Goal: Task Accomplishment & Management: Manage account settings

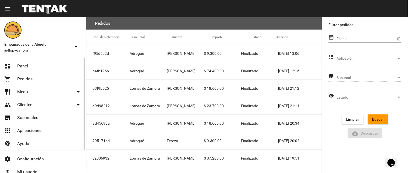
click at [30, 66] on link "dashboard Panel" at bounding box center [43, 66] width 86 height 13
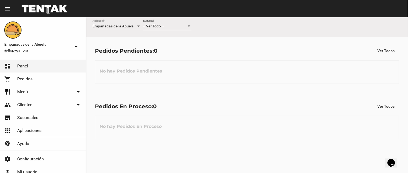
click at [162, 24] on span "-- Ver Todo --" at bounding box center [153, 26] width 21 height 4
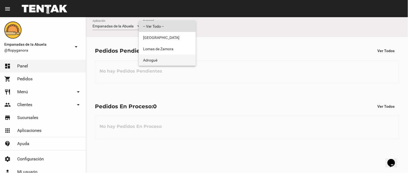
click at [162, 58] on span "Adrogué" at bounding box center [167, 60] width 48 height 11
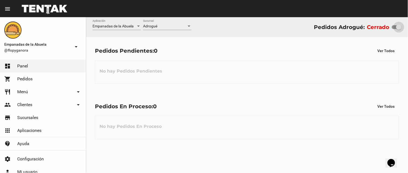
drag, startPoint x: 397, startPoint y: 28, endPoint x: 408, endPoint y: 31, distance: 11.2
click at [408, 31] on div "Empanadas de la Abuela Aplicación Adrogué Sucursal Pedidos Adrogué: Cerrado" at bounding box center [247, 27] width 322 height 20
checkbox input "true"
click at [168, 18] on div "Empanadas de la Abuela Aplicación Adrogué Sucursal Pedidos Adrogué: Abierto" at bounding box center [247, 27] width 322 height 20
click at [168, 22] on div "Adrogué Sucursal" at bounding box center [167, 25] width 48 height 10
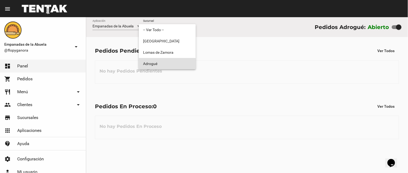
click at [171, 61] on span "Adrogué" at bounding box center [167, 63] width 48 height 11
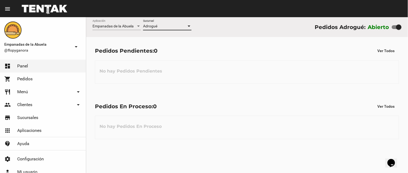
click at [179, 26] on div "Adrogué" at bounding box center [165, 26] width 44 height 4
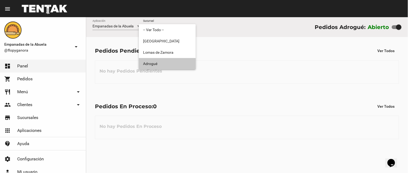
click at [172, 60] on span "Adrogué" at bounding box center [167, 63] width 48 height 11
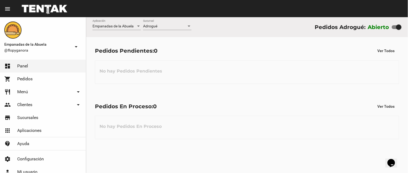
click at [284, 136] on div "No hay Pedidos En Proceso" at bounding box center [247, 127] width 304 height 23
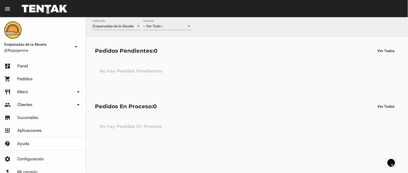
click at [159, 31] on div "-- Ver Todo -- Sucursal" at bounding box center [167, 27] width 48 height 15
click at [160, 26] on span "-- Ver Todo --" at bounding box center [153, 26] width 21 height 4
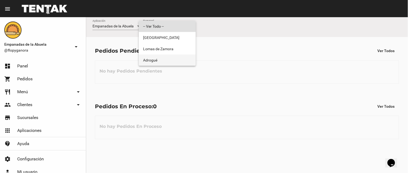
click at [166, 60] on span "Adrogué" at bounding box center [167, 60] width 48 height 11
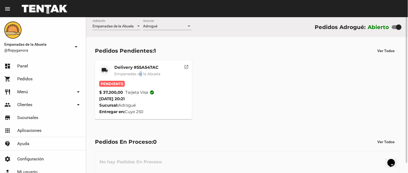
click at [143, 76] on mat-card-subtitle "Empanadas de la Abuela" at bounding box center [137, 73] width 46 height 5
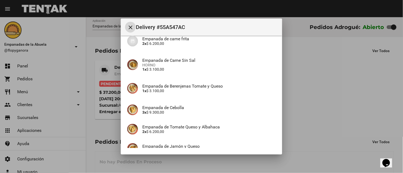
scroll to position [164, 0]
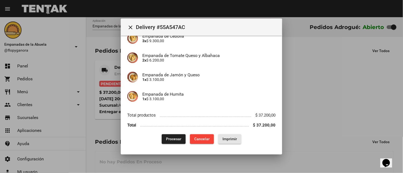
drag, startPoint x: 223, startPoint y: 136, endPoint x: 265, endPoint y: 118, distance: 45.3
click at [224, 136] on button "Imprimir" at bounding box center [229, 139] width 23 height 10
click at [162, 139] on button "Procesar" at bounding box center [174, 139] width 24 height 10
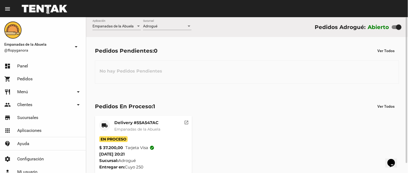
click at [158, 28] on div "Adrogué" at bounding box center [165, 26] width 44 height 4
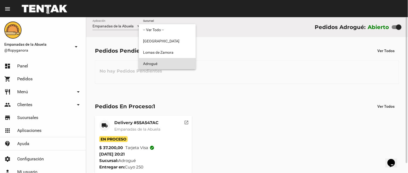
drag, startPoint x: 161, startPoint y: 59, endPoint x: 161, endPoint y: 126, distance: 67.0
click at [161, 59] on span "Adrogué" at bounding box center [167, 63] width 48 height 11
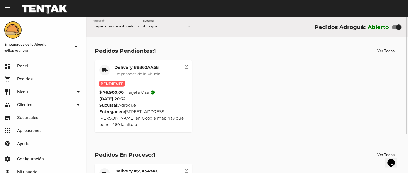
click at [141, 72] on span "Empanadas de la Abuela" at bounding box center [137, 74] width 46 height 5
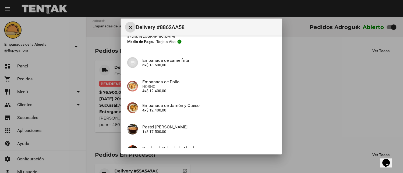
scroll to position [90, 0]
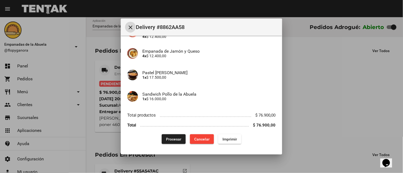
click at [226, 138] on span "Imprimir" at bounding box center [229, 139] width 15 height 4
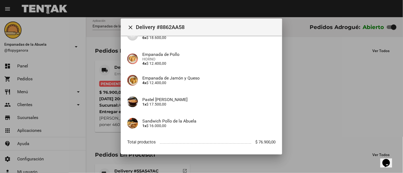
scroll to position [90, 0]
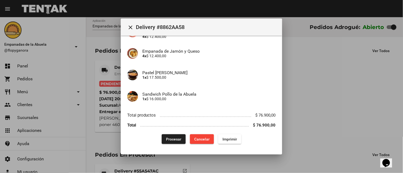
click at [171, 137] on button "Procesar" at bounding box center [174, 139] width 24 height 10
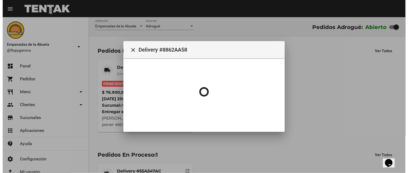
scroll to position [0, 0]
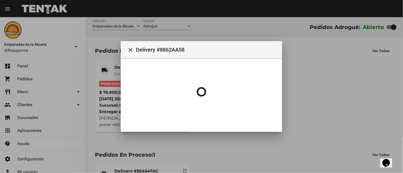
click at [171, 138] on div at bounding box center [201, 86] width 403 height 173
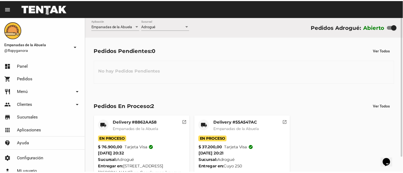
scroll to position [17, 0]
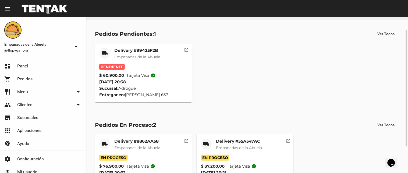
click at [130, 53] on div "Delivery #99425F2B Empanadas de la Abuela" at bounding box center [137, 56] width 46 height 16
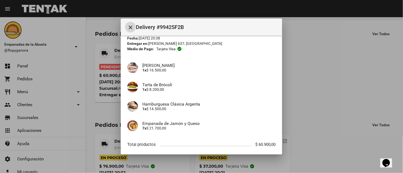
scroll to position [52, 0]
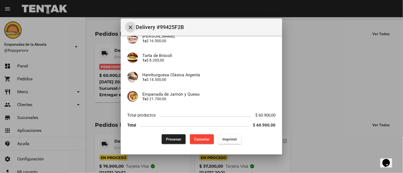
click at [226, 140] on span "Imprimir" at bounding box center [229, 139] width 15 height 4
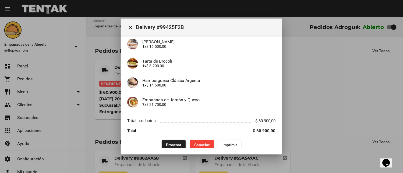
scroll to position [52, 0]
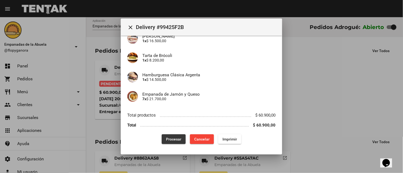
click at [174, 141] on button "Procesar" at bounding box center [174, 139] width 24 height 10
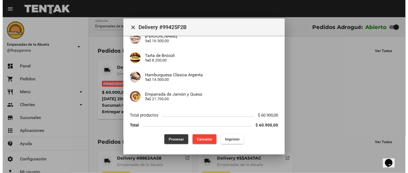
scroll to position [0, 0]
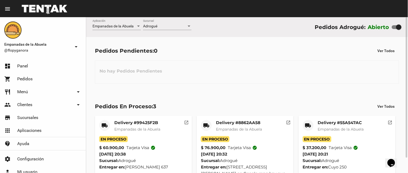
drag, startPoint x: 80, startPoint y: 127, endPoint x: 218, endPoint y: 58, distance: 154.7
click at [218, 58] on div "Pedidos Pendientes: 0 Ver Todos No hay Pedidos Pendientes" at bounding box center [247, 64] width 322 height 55
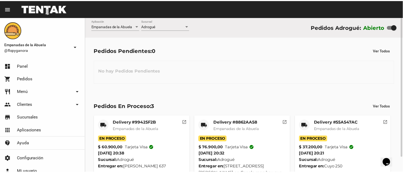
scroll to position [17, 0]
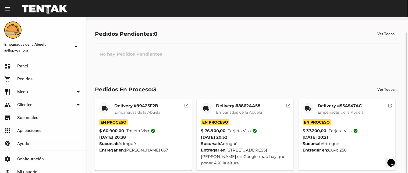
click at [347, 108] on mat-card-title "Delivery #55A547AC" at bounding box center [341, 105] width 46 height 5
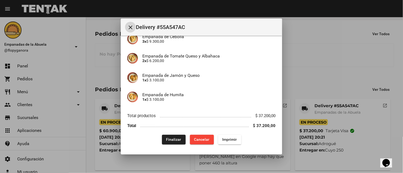
scroll to position [164, 0]
drag, startPoint x: 170, startPoint y: 139, endPoint x: 182, endPoint y: 127, distance: 16.4
click at [170, 139] on span "Finalizar" at bounding box center [173, 139] width 15 height 4
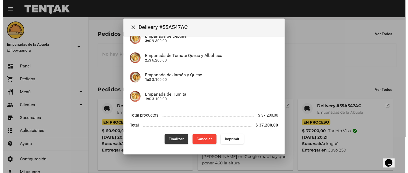
scroll to position [0, 0]
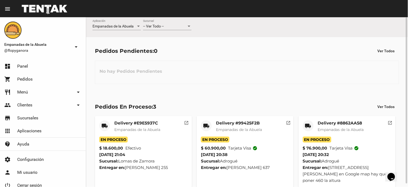
click at [173, 28] on div "-- Ver Todo -- Sucursal" at bounding box center [167, 25] width 48 height 10
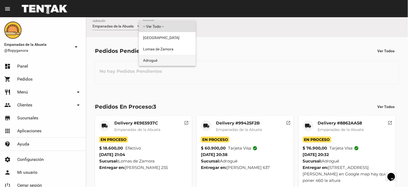
click at [166, 56] on span "Adrogué" at bounding box center [167, 60] width 48 height 11
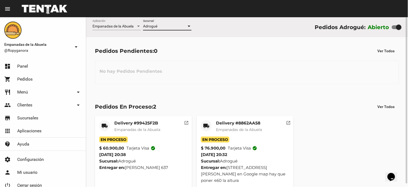
click at [233, 128] on span "Empanadas de la Abuela" at bounding box center [239, 129] width 46 height 5
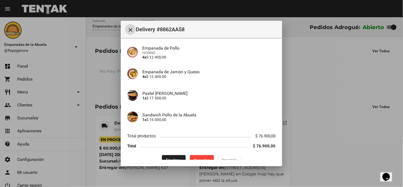
scroll to position [81, 0]
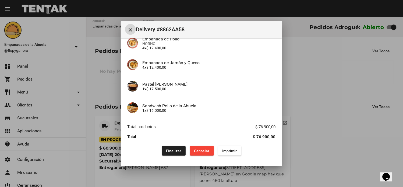
click at [176, 152] on span "Finalizar" at bounding box center [173, 150] width 15 height 4
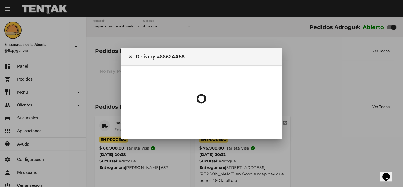
scroll to position [0, 0]
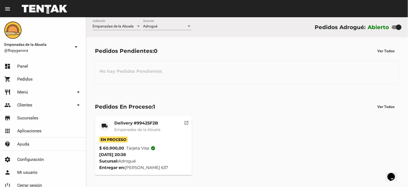
click at [151, 119] on mat-card "local_shipping Delivery #99425F2B Empanadas de la Abuela En Proceso $ 60.900,00…" at bounding box center [143, 145] width 97 height 59
click at [153, 127] on mat-card-subtitle "Empanadas de la Abuela" at bounding box center [137, 129] width 46 height 5
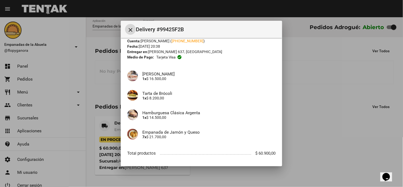
scroll to position [43, 0]
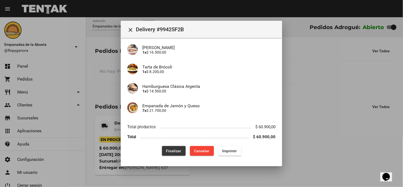
click at [175, 148] on span "Finalizar" at bounding box center [173, 150] width 15 height 4
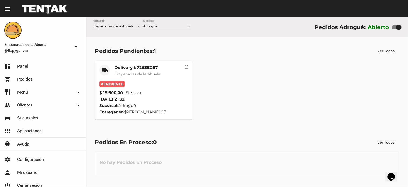
click at [154, 72] on span "Empanadas de la Abuela" at bounding box center [137, 74] width 46 height 5
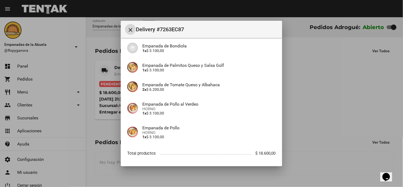
scroll to position [71, 0]
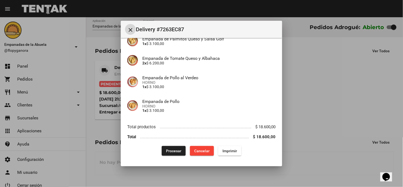
click at [223, 152] on span "Imprimir" at bounding box center [229, 150] width 15 height 4
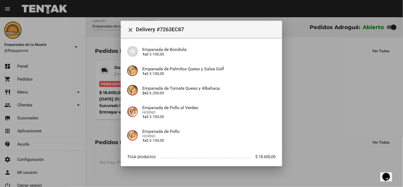
scroll to position [71, 0]
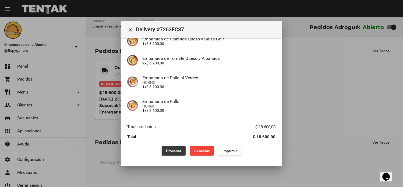
click at [172, 151] on span "Procesar" at bounding box center [173, 150] width 15 height 4
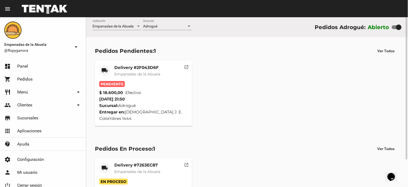
click at [141, 70] on div "Delivery #2F043D6F Empanadas de la Abuela" at bounding box center [137, 73] width 46 height 16
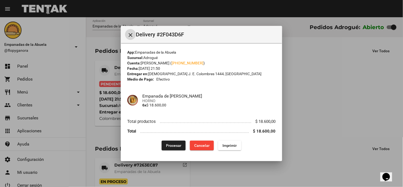
click at [229, 143] on span "Imprimir" at bounding box center [229, 145] width 15 height 4
click at [174, 147] on button "Procesar" at bounding box center [174, 145] width 24 height 10
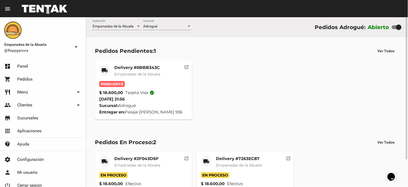
click at [117, 72] on span "Empanadas de la Abuela" at bounding box center [137, 74] width 46 height 5
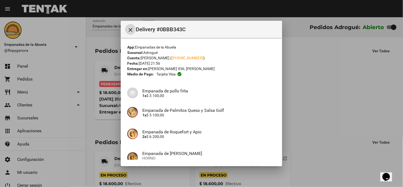
scroll to position [71, 0]
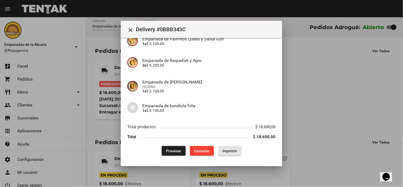
click at [222, 149] on span "Imprimir" at bounding box center [229, 150] width 15 height 4
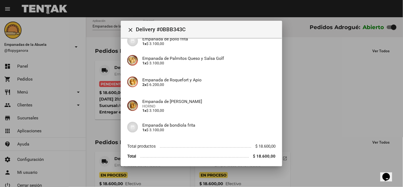
scroll to position [71, 0]
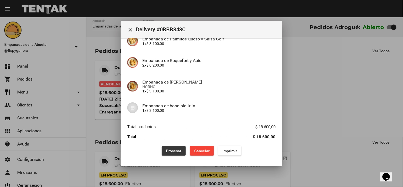
click at [171, 151] on span "Procesar" at bounding box center [173, 150] width 15 height 4
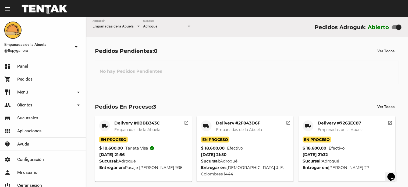
click at [331, 125] on mat-card-title "Delivery #7263EC87" at bounding box center [341, 122] width 46 height 5
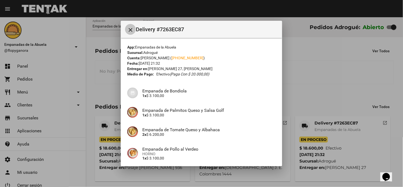
click at [133, 29] on mat-icon "close" at bounding box center [130, 30] width 6 height 6
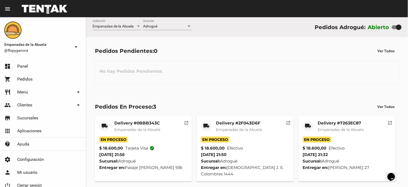
click at [324, 126] on div "Delivery #7263EC87 Empanadas de [GEOGRAPHIC_DATA]" at bounding box center [341, 128] width 46 height 16
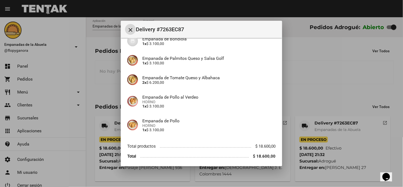
scroll to position [60, 0]
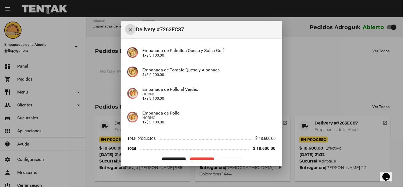
click at [175, 158] on button "Finalizar" at bounding box center [174, 162] width 24 height 10
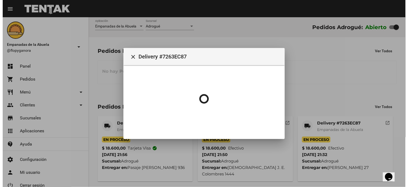
scroll to position [0, 0]
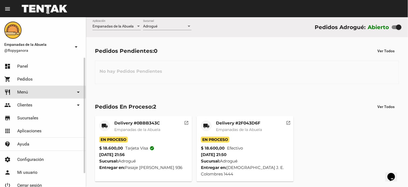
click at [20, 94] on span "Menú" at bounding box center [22, 91] width 11 height 5
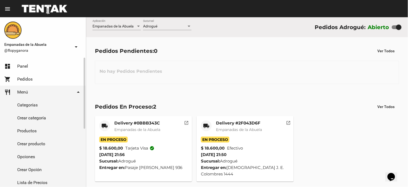
click at [22, 127] on link "Productos" at bounding box center [43, 130] width 86 height 13
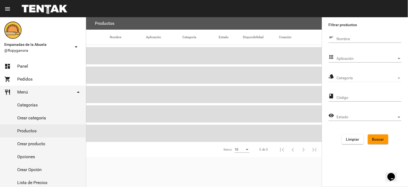
click at [370, 59] on span "Aplicación" at bounding box center [367, 58] width 60 height 4
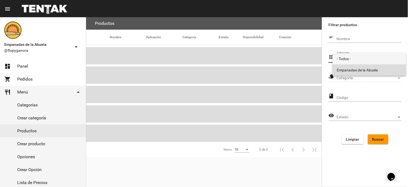
click at [369, 66] on span "Empanadas de la Abuela" at bounding box center [369, 69] width 65 height 11
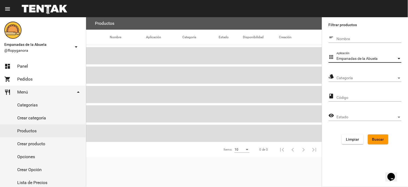
click at [367, 76] on div "Categoría Categoría" at bounding box center [369, 76] width 65 height 10
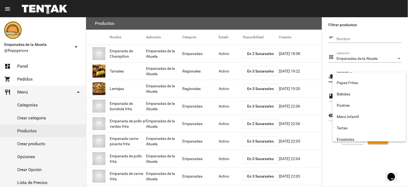
scroll to position [89, 0]
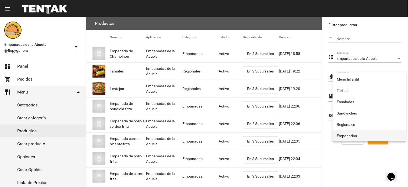
click at [347, 130] on span "Empanadas" at bounding box center [369, 135] width 65 height 11
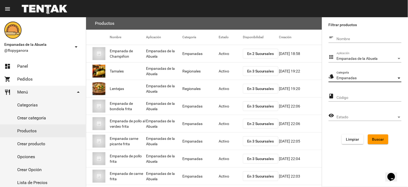
click at [373, 135] on button "Buscar" at bounding box center [378, 139] width 20 height 10
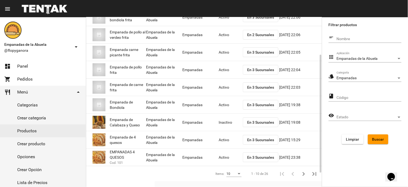
scroll to position [74, 0]
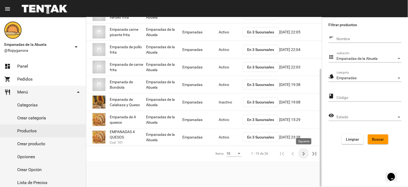
click at [300, 151] on icon "Siguiente" at bounding box center [304, 154] width 8 height 8
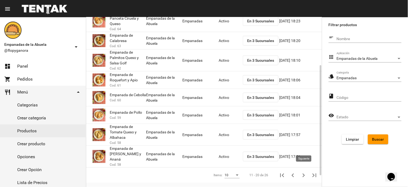
click at [302, 172] on icon "Siguiente" at bounding box center [304, 175] width 8 height 8
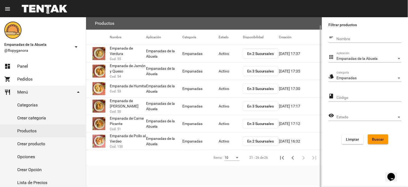
scroll to position [4, 0]
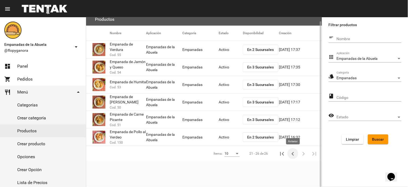
click at [291, 151] on icon "Anterior" at bounding box center [293, 154] width 8 height 8
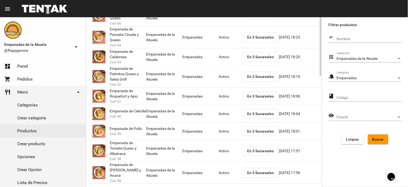
scroll to position [91, 0]
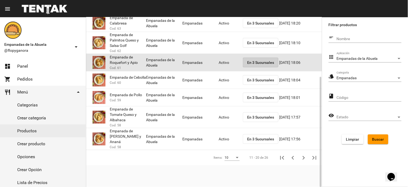
click at [259, 61] on span "En 3 Sucursales" at bounding box center [260, 62] width 27 height 4
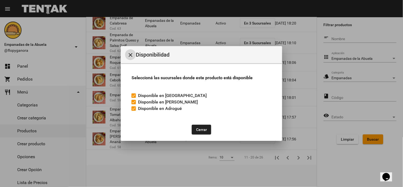
drag, startPoint x: 135, startPoint y: 108, endPoint x: 158, endPoint y: 115, distance: 24.3
click at [136, 108] on label "Disponible en Adrogué" at bounding box center [157, 108] width 50 height 6
click at [134, 111] on input "Disponible en Adrogué" at bounding box center [133, 111] width 0 height 0
checkbox input "false"
click at [199, 126] on button "Cerrar" at bounding box center [201, 130] width 19 height 10
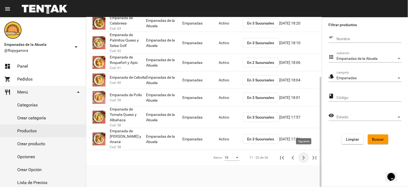
click at [305, 154] on icon "Siguiente" at bounding box center [304, 158] width 8 height 8
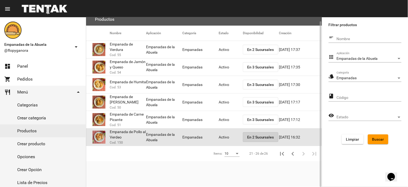
click at [256, 136] on span "En 2 Sucursales" at bounding box center [260, 137] width 27 height 4
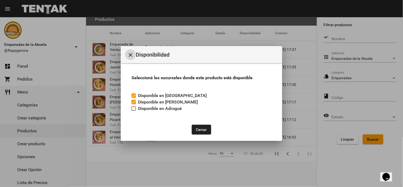
drag, startPoint x: 133, startPoint y: 108, endPoint x: 143, endPoint y: 107, distance: 10.3
click at [133, 108] on div at bounding box center [134, 108] width 4 height 4
click at [133, 111] on input "Disponible en Adrogué" at bounding box center [133, 111] width 0 height 0
checkbox input "true"
click at [198, 127] on button "Cerrar" at bounding box center [201, 130] width 19 height 10
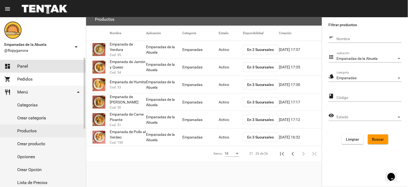
drag, startPoint x: 11, startPoint y: 62, endPoint x: 41, endPoint y: 82, distance: 35.6
click at [11, 63] on link "dashboard Panel" at bounding box center [43, 66] width 86 height 13
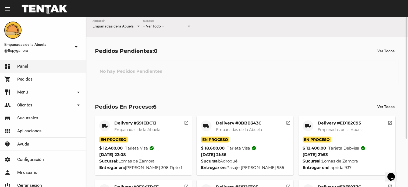
click at [155, 28] on div "-- Ver Todo -- Sucursal" at bounding box center [167, 25] width 48 height 10
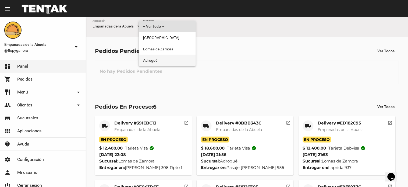
click at [161, 60] on span "Adrogué" at bounding box center [167, 60] width 48 height 11
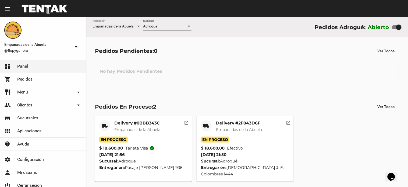
click at [256, 122] on mat-card-title "Delivery #2F043D6F" at bounding box center [239, 122] width 46 height 5
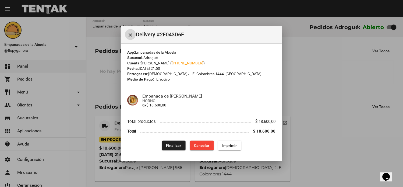
click at [177, 142] on button "Finalizar" at bounding box center [174, 145] width 24 height 10
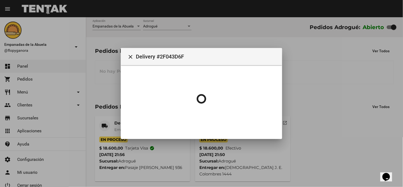
click at [111, 124] on div at bounding box center [201, 93] width 403 height 187
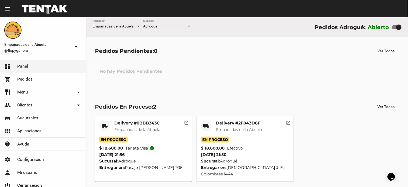
click at [121, 123] on mat-card-title "Delivery #0BBB343C" at bounding box center [137, 122] width 46 height 5
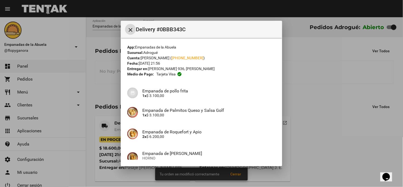
scroll to position [71, 0]
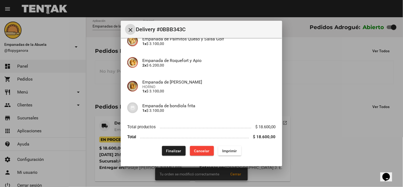
click at [166, 147] on button "Finalizar" at bounding box center [174, 151] width 24 height 10
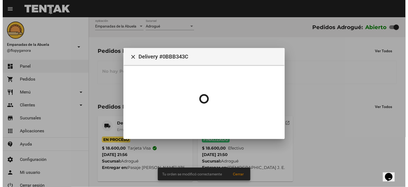
scroll to position [0, 0]
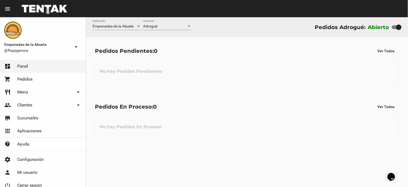
drag, startPoint x: 158, startPoint y: 20, endPoint x: 160, endPoint y: 23, distance: 3.3
click at [160, 23] on div "Adrogué Sucursal" at bounding box center [167, 25] width 48 height 10
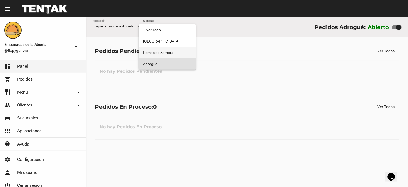
click at [159, 55] on span "Lomas de Zamora" at bounding box center [167, 52] width 48 height 11
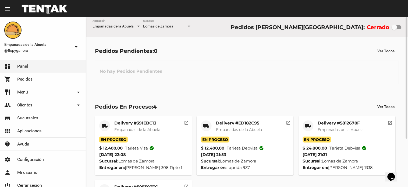
click at [160, 23] on div "Lomas de Zamora Sucursal" at bounding box center [167, 25] width 48 height 10
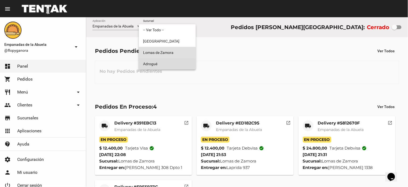
click at [170, 64] on span "Adrogué" at bounding box center [167, 63] width 48 height 11
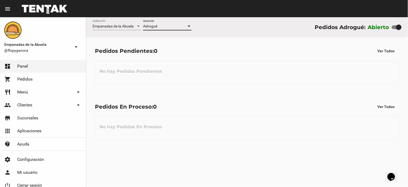
click at [165, 30] on div "Adrogué Sucursal" at bounding box center [167, 27] width 48 height 15
click at [168, 23] on div "Adrogué Sucursal" at bounding box center [167, 25] width 48 height 10
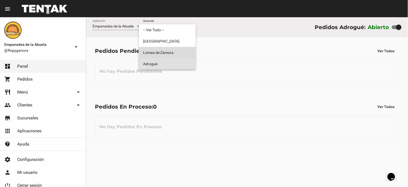
click at [173, 53] on span "Lomas de Zamora" at bounding box center [167, 52] width 48 height 11
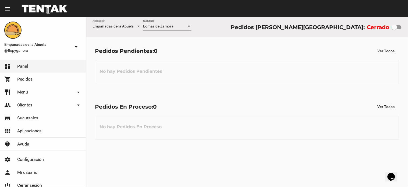
click at [173, 27] on span "Lomas de Zamora" at bounding box center [158, 26] width 30 height 4
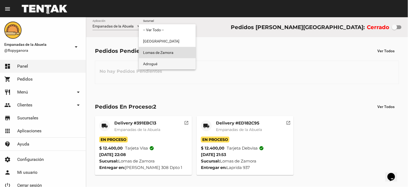
click at [170, 62] on span "Adrogué" at bounding box center [167, 63] width 48 height 11
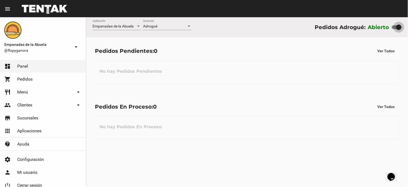
drag, startPoint x: 401, startPoint y: 26, endPoint x: 382, endPoint y: 29, distance: 18.8
click at [383, 29] on div "Abierto" at bounding box center [385, 27] width 34 height 9
checkbox input "false"
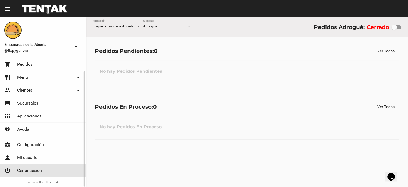
drag, startPoint x: 47, startPoint y: 168, endPoint x: 373, endPoint y: 6, distance: 364.1
click at [48, 168] on link "power_settings_new Cerrar sesión" at bounding box center [43, 170] width 86 height 13
